Goal: Information Seeking & Learning: Understand process/instructions

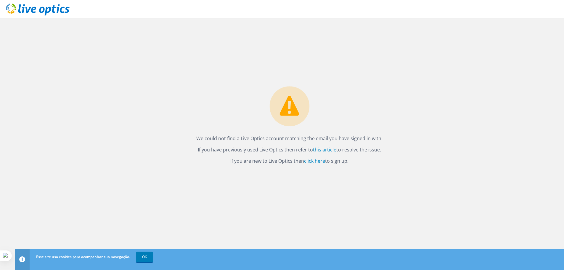
click at [397, 183] on div "We could not find a Live Optics account matching the email you have signed in w…" at bounding box center [289, 144] width 549 height 252
click at [142, 261] on link "OK" at bounding box center [144, 256] width 17 height 11
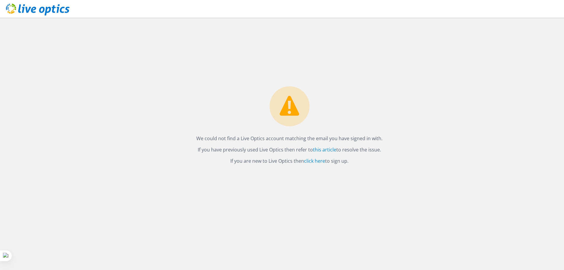
click at [44, 7] on icon at bounding box center [38, 10] width 64 height 12
click at [321, 161] on link "click here" at bounding box center [314, 161] width 21 height 7
click at [28, 9] on icon at bounding box center [38, 10] width 64 height 12
click at [328, 150] on link "this article" at bounding box center [324, 149] width 23 height 7
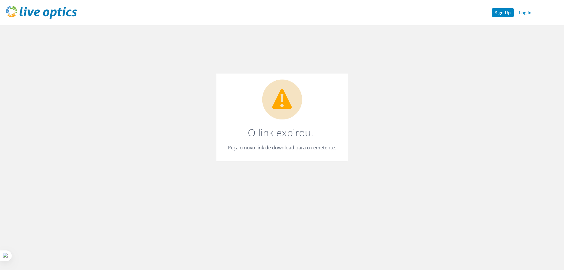
click at [503, 11] on link "Sign Up" at bounding box center [503, 12] width 22 height 9
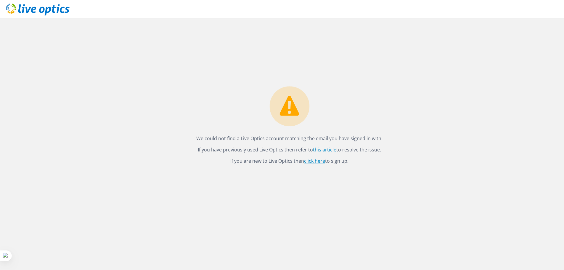
click at [307, 162] on link "click here" at bounding box center [314, 161] width 21 height 7
click at [453, 57] on div "We could not find a Live Optics account matching the email you have signed in w…" at bounding box center [289, 144] width 549 height 252
click at [290, 109] on icon at bounding box center [290, 106] width 20 height 20
click at [308, 149] on font "este artigo" at bounding box center [303, 149] width 24 height 7
click at [140, 2] on header at bounding box center [282, 9] width 564 height 18
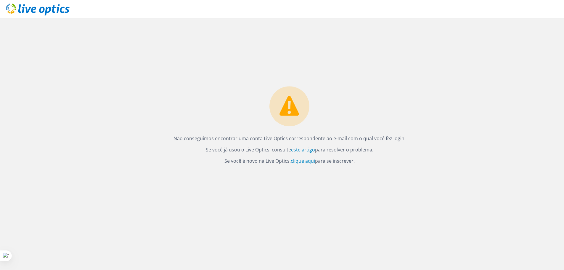
click at [496, 60] on div "Não conseguimos encontrar uma conta Live Optics correspondente ao e-mail com o …" at bounding box center [289, 144] width 549 height 252
drag, startPoint x: 544, startPoint y: 3, endPoint x: 412, endPoint y: 58, distance: 143.1
click at [412, 58] on div "Não conseguimos encontrar uma conta Live Optics correspondente ao e-mail com o …" at bounding box center [289, 144] width 549 height 252
drag, startPoint x: 522, startPoint y: 0, endPoint x: 280, endPoint y: 44, distance: 246.5
click at [280, 44] on div "Não conseguimos encontrar uma conta Live Optics correspondente ao e-mail com o …" at bounding box center [289, 144] width 549 height 252
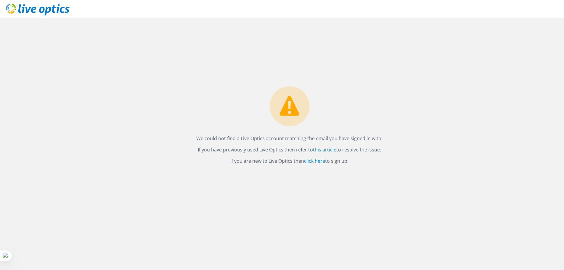
click at [423, 108] on div "We could not find a Live Optics account matching the email you have signed in w…" at bounding box center [289, 144] width 549 height 252
click at [326, 147] on link "this article" at bounding box center [324, 149] width 23 height 7
